Goal: Transaction & Acquisition: Book appointment/travel/reservation

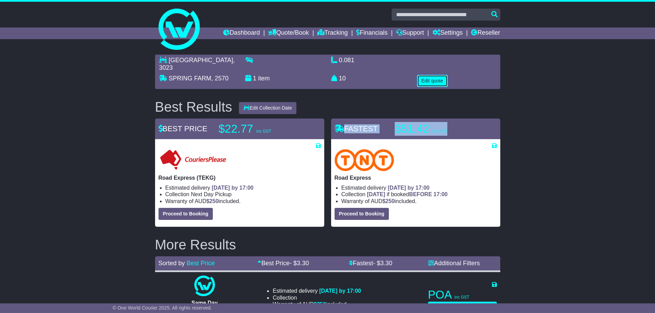
click at [430, 75] on button "Edit quote" at bounding box center [432, 81] width 31 height 12
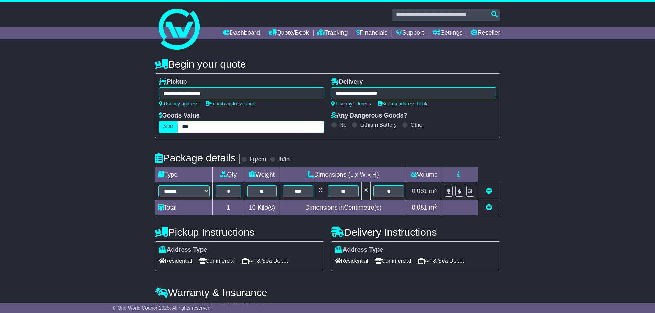
click at [235, 127] on input "***" at bounding box center [250, 127] width 146 height 12
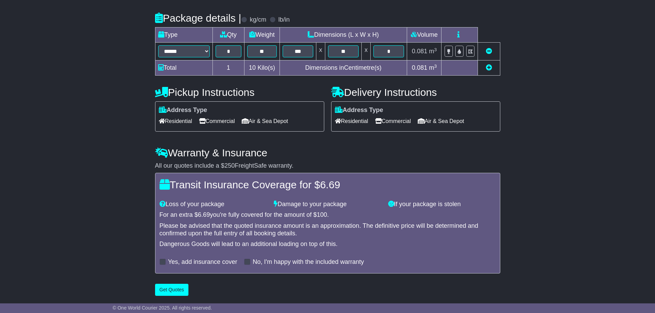
scroll to position [141, 0]
type input "*"
click at [177, 290] on button "Get Quotes" at bounding box center [172, 290] width 34 height 12
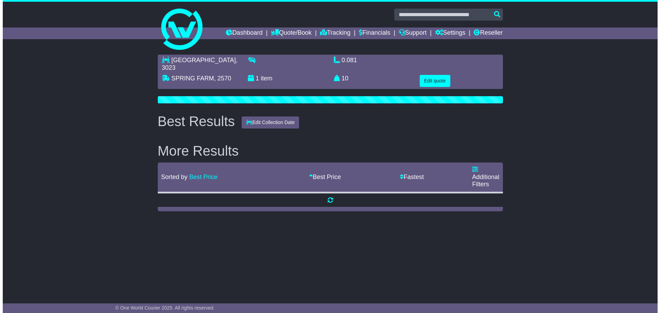
scroll to position [0, 0]
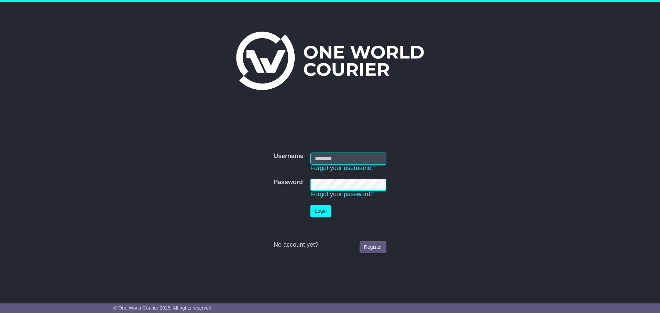
type input "**********"
click at [325, 214] on button "Login" at bounding box center [321, 211] width 21 height 12
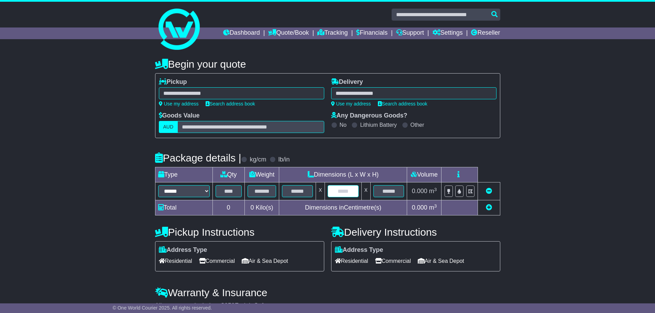
click at [340, 192] on input "text" at bounding box center [343, 191] width 31 height 12
click at [306, 192] on input "text" at bounding box center [297, 191] width 31 height 12
drag, startPoint x: 391, startPoint y: 192, endPoint x: 377, endPoint y: 192, distance: 14.1
click at [391, 191] on input "text" at bounding box center [388, 191] width 31 height 12
click at [348, 188] on input "text" at bounding box center [343, 191] width 31 height 12
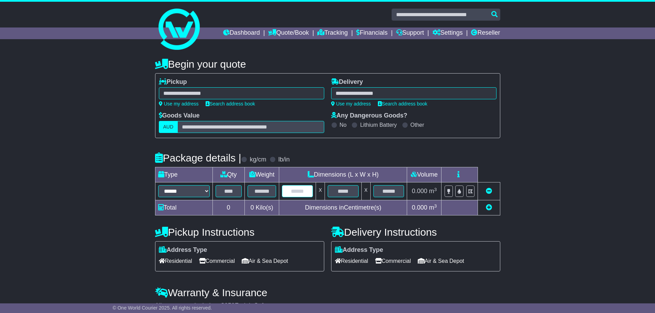
click at [304, 192] on input "text" at bounding box center [297, 191] width 31 height 12
click at [351, 190] on input "text" at bounding box center [343, 191] width 31 height 12
click at [390, 194] on input "text" at bounding box center [388, 191] width 31 height 12
click at [331, 194] on input "text" at bounding box center [343, 191] width 31 height 12
click at [308, 190] on input "text" at bounding box center [297, 191] width 31 height 12
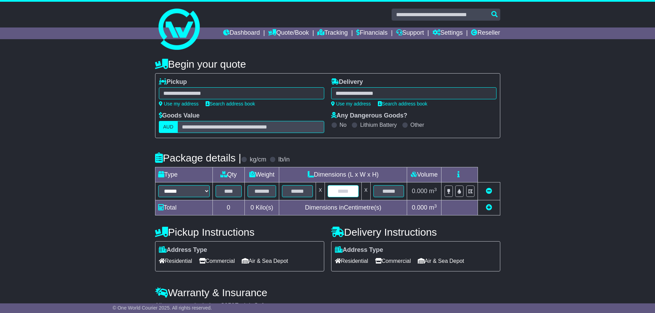
click at [340, 191] on input "text" at bounding box center [343, 191] width 31 height 12
click at [377, 190] on input "text" at bounding box center [388, 191] width 31 height 12
click at [338, 189] on input "text" at bounding box center [343, 191] width 31 height 12
drag, startPoint x: 298, startPoint y: 192, endPoint x: 332, endPoint y: 194, distance: 34.4
click at [298, 192] on input "text" at bounding box center [297, 191] width 31 height 12
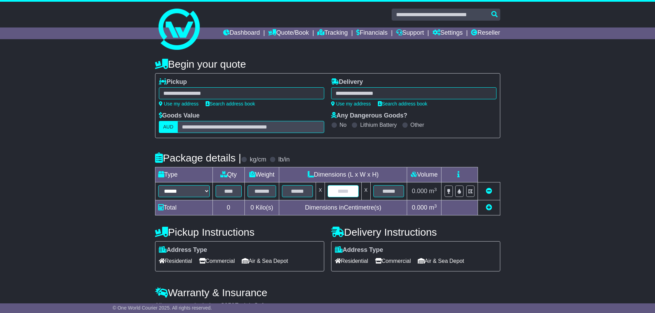
click at [358, 194] on input "text" at bounding box center [343, 191] width 31 height 12
click at [385, 193] on input "text" at bounding box center [388, 191] width 31 height 12
click at [339, 199] on td at bounding box center [343, 192] width 37 height 18
click at [302, 193] on input "text" at bounding box center [297, 191] width 31 height 12
click at [369, 190] on td "x" at bounding box center [365, 192] width 9 height 18
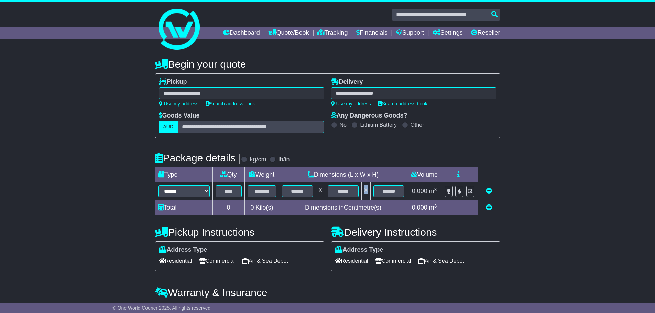
drag, startPoint x: 368, startPoint y: 190, endPoint x: 345, endPoint y: 190, distance: 22.7
click at [362, 190] on td "x" at bounding box center [365, 192] width 9 height 18
drag, startPoint x: 322, startPoint y: 190, endPoint x: 317, endPoint y: 189, distance: 5.2
click at [317, 189] on td "x" at bounding box center [320, 192] width 9 height 18
drag, startPoint x: 367, startPoint y: 190, endPoint x: 335, endPoint y: 192, distance: 32.0
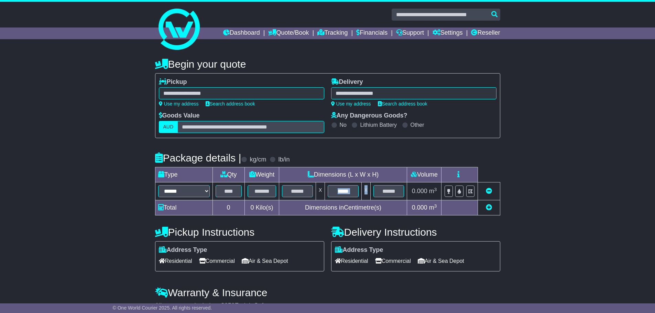
click at [357, 191] on tr "****** ****** *** ******** ***** **** **** ****** *** ******* x x 0.000 m 3 ft 3" at bounding box center [327, 192] width 345 height 18
click at [319, 190] on td "x" at bounding box center [320, 192] width 9 height 18
drag, startPoint x: 367, startPoint y: 190, endPoint x: 361, endPoint y: 189, distance: 6.2
click at [361, 189] on tr "****** ****** *** ******** ***** **** **** ****** *** ******* x x 0.000 m 3 ft 3" at bounding box center [327, 192] width 345 height 18
drag, startPoint x: 322, startPoint y: 190, endPoint x: 318, endPoint y: 188, distance: 3.8
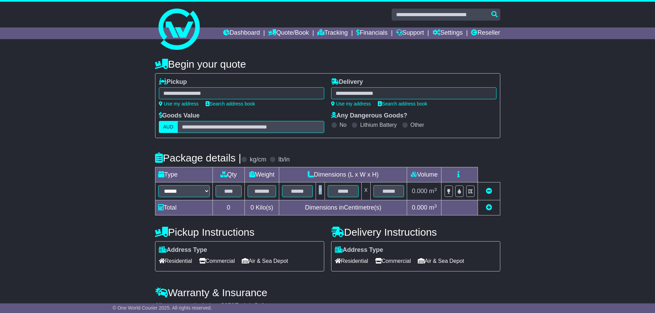
click at [318, 188] on td "x" at bounding box center [320, 192] width 9 height 18
drag, startPoint x: 368, startPoint y: 189, endPoint x: 353, endPoint y: 187, distance: 14.2
click at [358, 188] on tr "****** ****** *** ******** ***** **** **** ****** *** ******* x x 0.000 m 3 ft 3" at bounding box center [327, 192] width 345 height 18
drag, startPoint x: 322, startPoint y: 189, endPoint x: 316, endPoint y: 190, distance: 6.6
click at [316, 190] on tr "****** ****** *** ******** ***** **** **** ****** *** ******* x x 0.000 m 3 ft 3" at bounding box center [327, 192] width 345 height 18
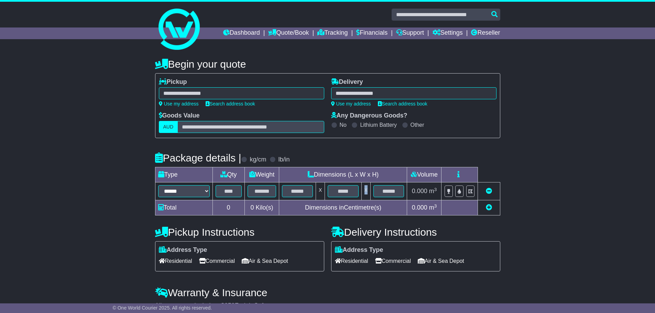
drag, startPoint x: 367, startPoint y: 190, endPoint x: 340, endPoint y: 190, distance: 27.2
click at [360, 190] on tr "****** ****** *** ******** ***** **** **** ****** *** ******* x x 0.000 m 3 ft 3" at bounding box center [327, 192] width 345 height 18
drag, startPoint x: 322, startPoint y: 190, endPoint x: 318, endPoint y: 189, distance: 4.5
click at [318, 189] on td "x" at bounding box center [320, 192] width 9 height 18
